Goal: Information Seeking & Learning: Learn about a topic

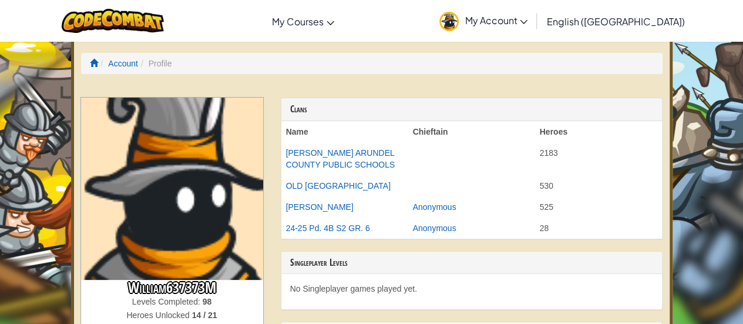
click at [258, 177] on img at bounding box center [172, 188] width 182 height 182
click at [202, 190] on img at bounding box center [172, 188] width 182 height 182
click at [149, 61] on li "Profile" at bounding box center [154, 64] width 33 height 12
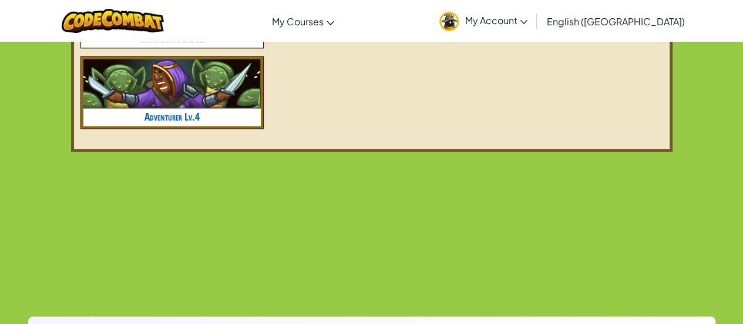
scroll to position [713, 0]
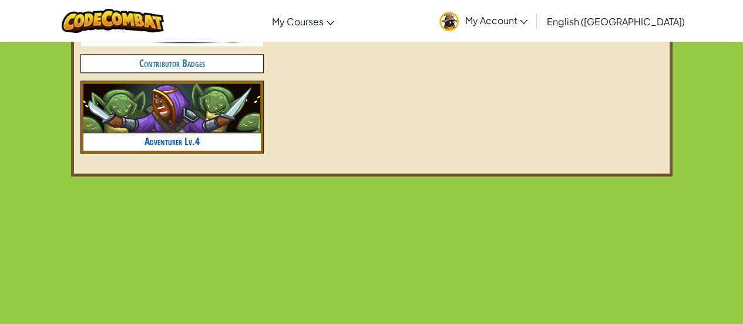
click at [195, 63] on h4 "Contributor Badges" at bounding box center [172, 63] width 182 height 17
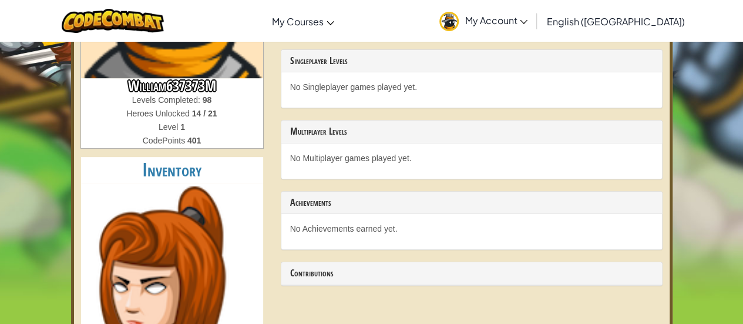
scroll to position [202, 0]
click at [176, 173] on h2 "Inventory" at bounding box center [172, 169] width 182 height 26
click at [164, 171] on h2 "Inventory" at bounding box center [172, 169] width 182 height 26
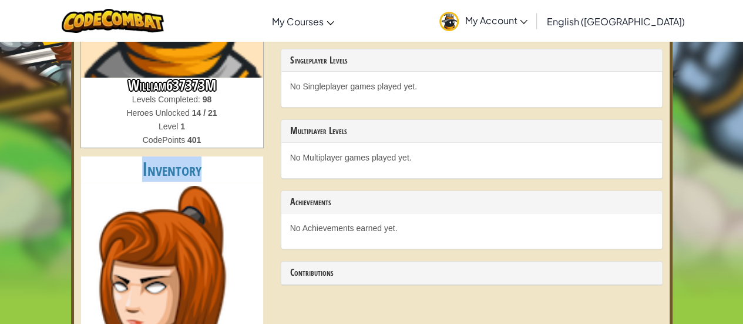
click at [164, 171] on h2 "Inventory" at bounding box center [172, 169] width 182 height 26
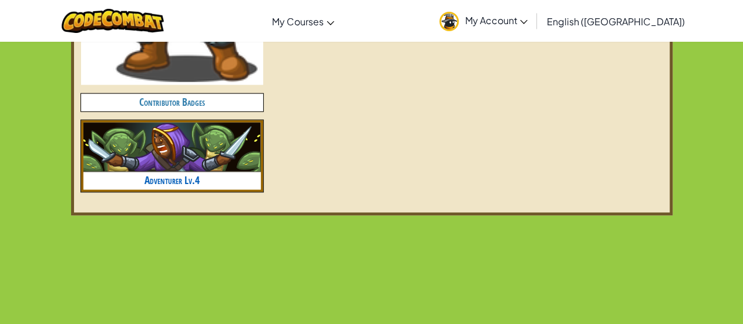
scroll to position [692, 0]
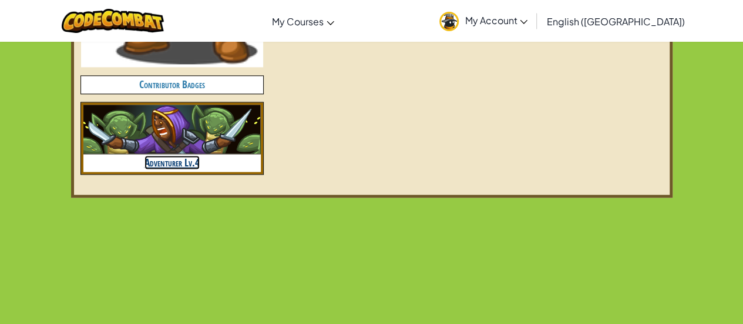
click at [166, 161] on link "Adventurer Lv.4" at bounding box center [171, 162] width 55 height 14
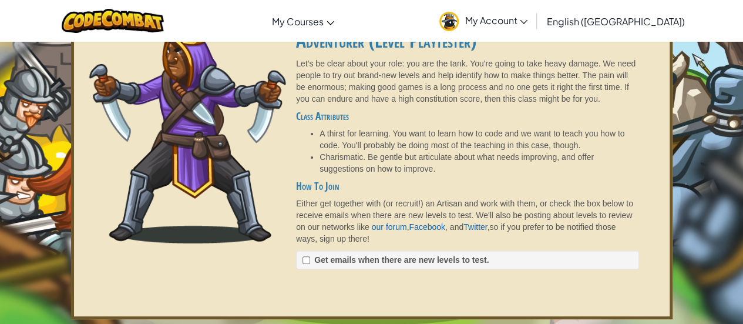
scroll to position [14, 0]
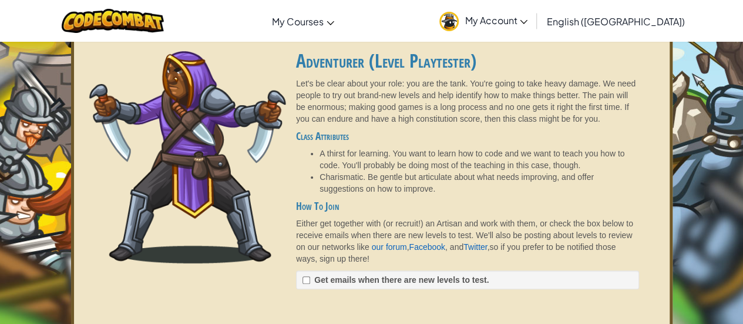
click at [318, 132] on h4 "Class Attributes" at bounding box center [467, 135] width 342 height 11
click at [318, 137] on h4 "Class Attributes" at bounding box center [467, 135] width 342 height 11
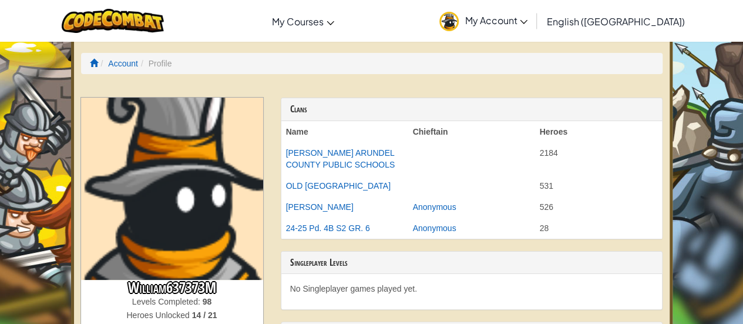
click at [155, 54] on ol "Account Profile" at bounding box center [371, 63] width 581 height 21
